Goal: Task Accomplishment & Management: Use online tool/utility

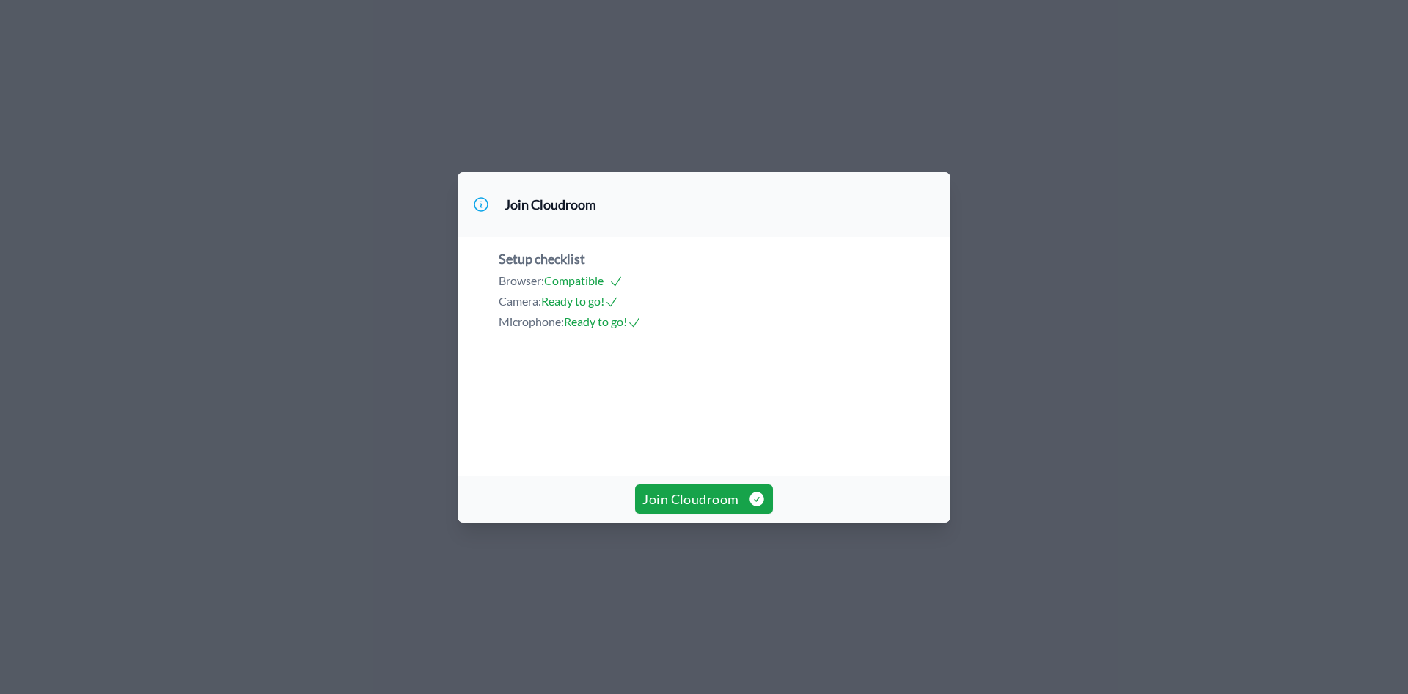
click at [701, 510] on span "Join Cloudroom" at bounding box center [703, 499] width 122 height 21
click at [699, 510] on span "Join Cloudroom" at bounding box center [703, 499] width 122 height 21
click at [706, 514] on button "Join Cloudroom" at bounding box center [703, 499] width 137 height 29
click at [688, 514] on button "Join Cloudroom" at bounding box center [703, 499] width 137 height 29
click at [682, 510] on span "Join Cloudroom" at bounding box center [703, 499] width 122 height 21
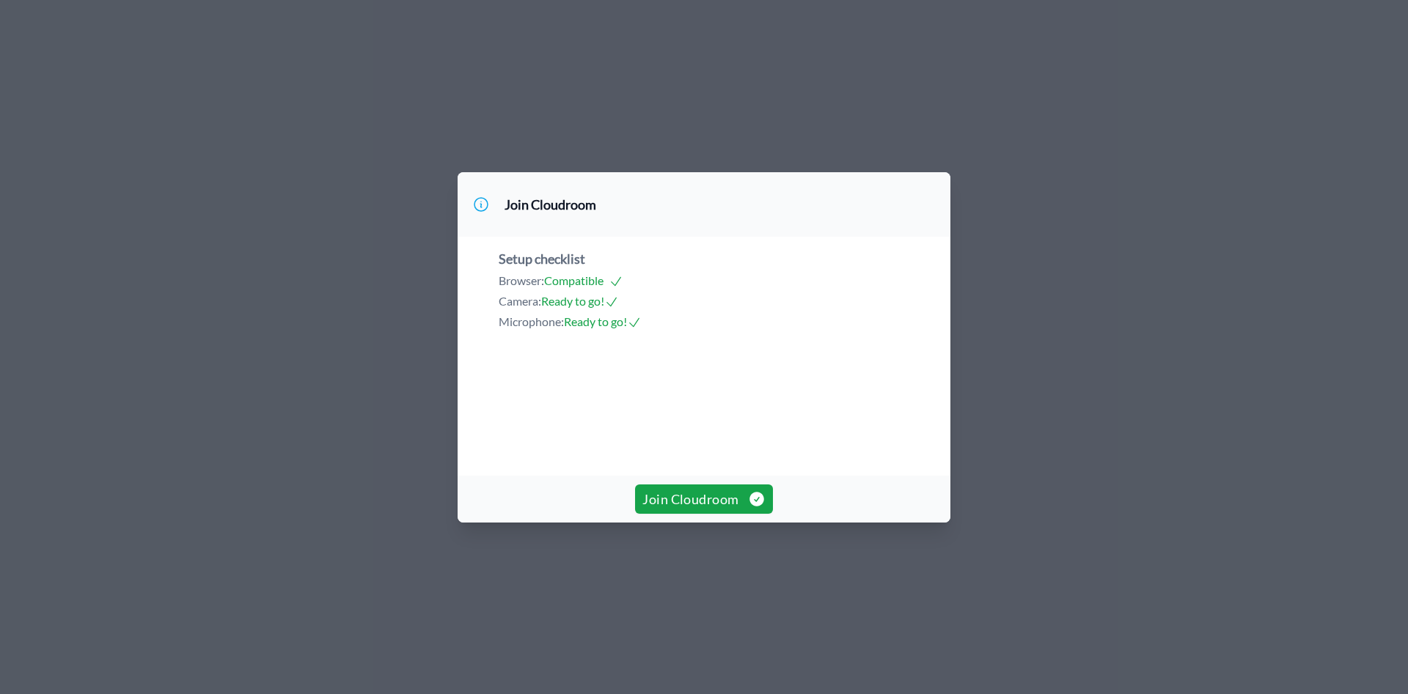
click at [711, 510] on span "Join Cloudroom" at bounding box center [703, 499] width 122 height 21
click at [734, 510] on span "Join Cloudroom" at bounding box center [703, 499] width 122 height 21
click at [720, 510] on span "Join Cloudroom" at bounding box center [703, 499] width 122 height 21
